Goal: Find specific page/section

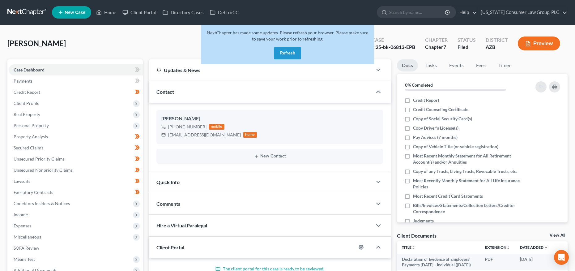
click at [294, 51] on button "Refresh" at bounding box center [287, 53] width 27 height 12
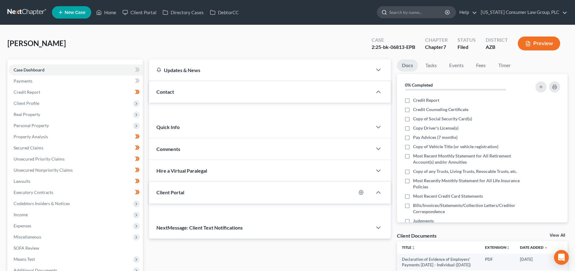
click at [408, 12] on input "search" at bounding box center [417, 11] width 57 height 11
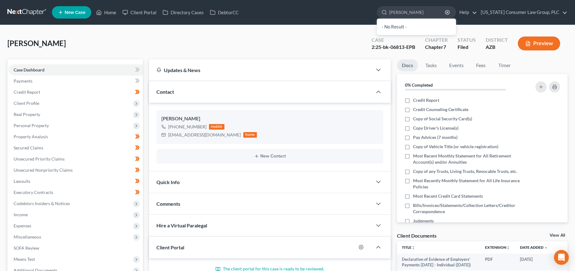
drag, startPoint x: 427, startPoint y: 14, endPoint x: 352, endPoint y: 5, distance: 75.9
click at [352, 5] on ul "New Case Home Client Portal Directory Cases DebtorCC [PERSON_NAME] - No Result …" at bounding box center [310, 12] width 516 height 16
type input "[PERSON_NAME]"
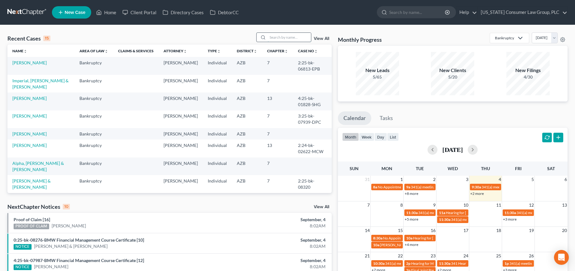
click at [278, 37] on input "search" at bounding box center [289, 37] width 43 height 9
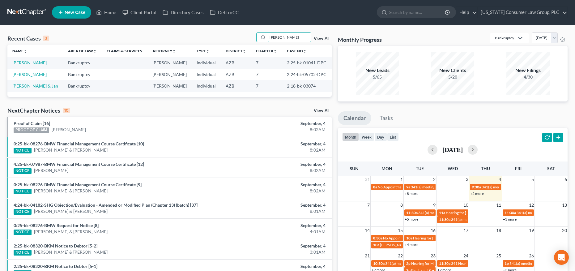
type input "[PERSON_NAME]"
click at [34, 63] on link "Olsen, Jessica" at bounding box center [29, 62] width 34 height 5
